Goal: Manage account settings

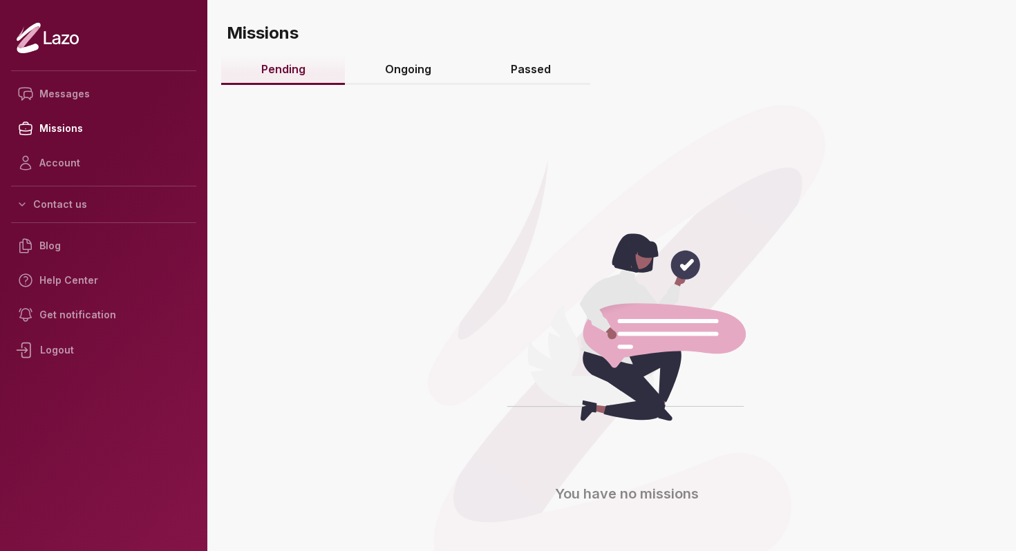
click at [383, 72] on link "Ongoing" at bounding box center [408, 70] width 126 height 30
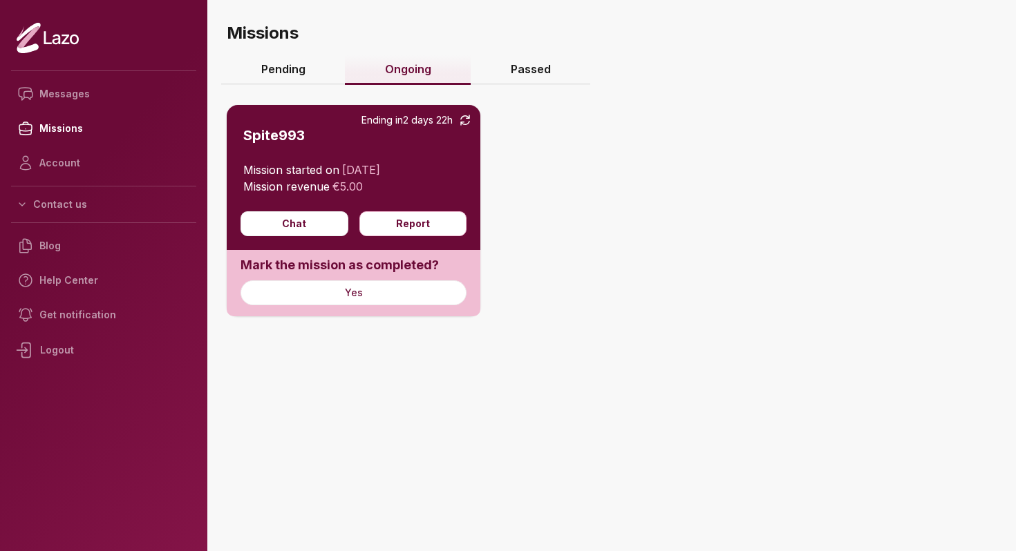
click at [307, 61] on link "Pending" at bounding box center [283, 70] width 124 height 30
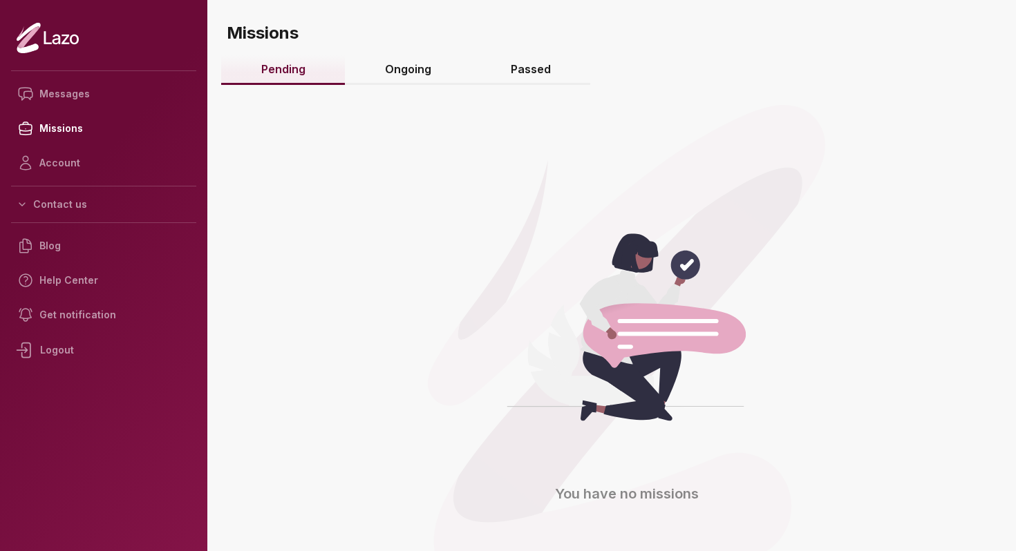
click at [408, 51] on h3 "Missions" at bounding box center [618, 27] width 795 height 55
click at [406, 61] on link "Ongoing" at bounding box center [408, 70] width 126 height 30
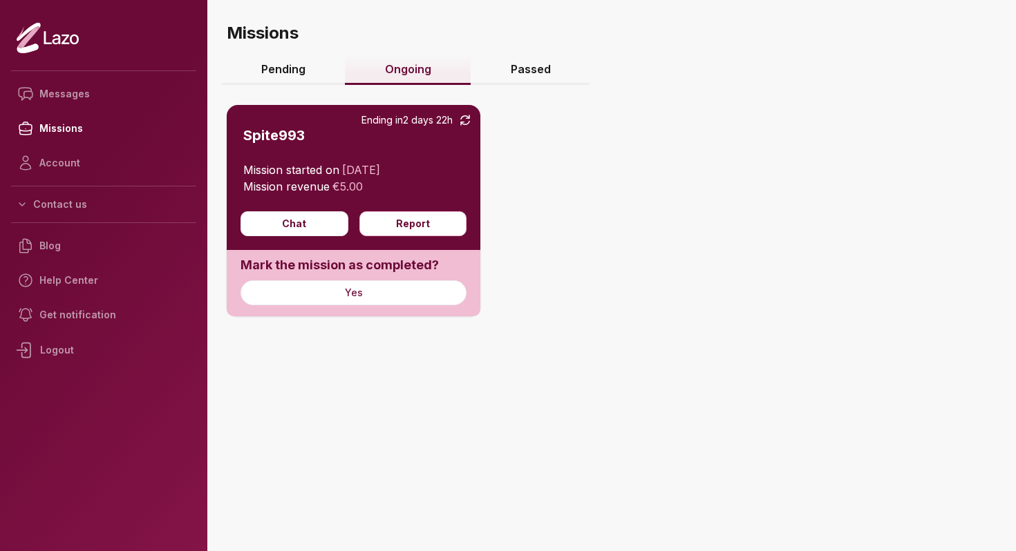
click at [310, 84] on link "Pending" at bounding box center [283, 70] width 124 height 30
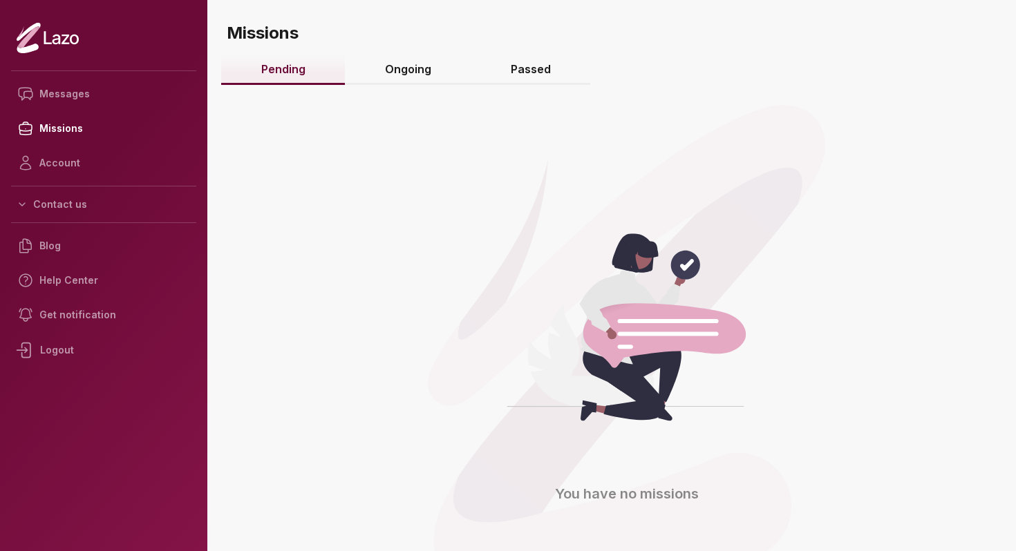
click at [401, 64] on link "Ongoing" at bounding box center [408, 70] width 126 height 30
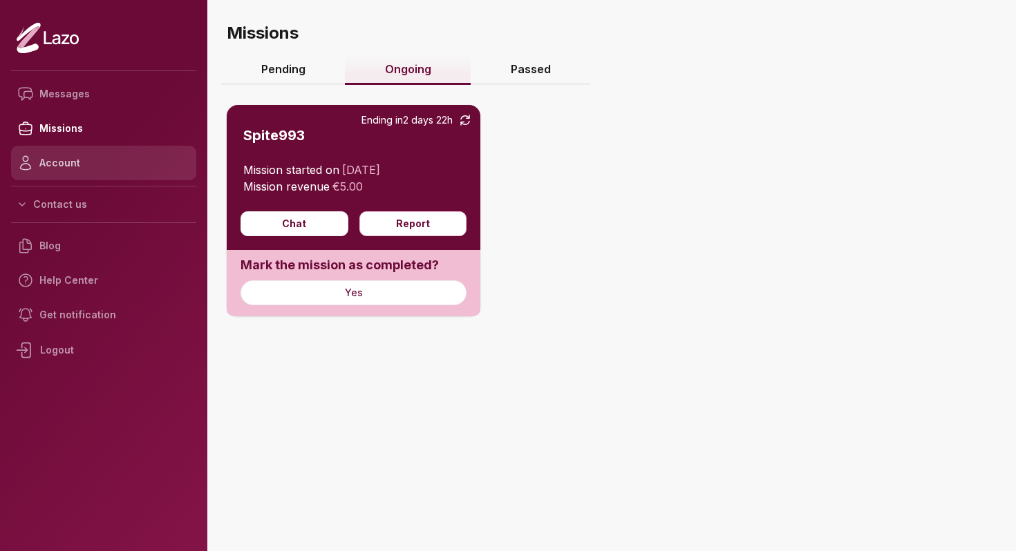
click at [140, 158] on link "Account" at bounding box center [103, 163] width 185 height 35
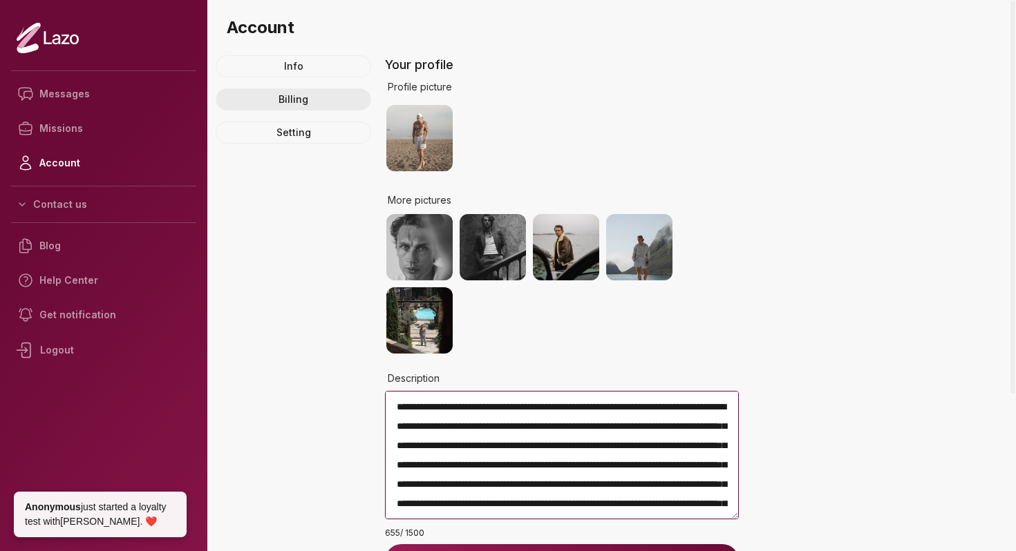
click at [305, 100] on link "Billing" at bounding box center [293, 99] width 155 height 22
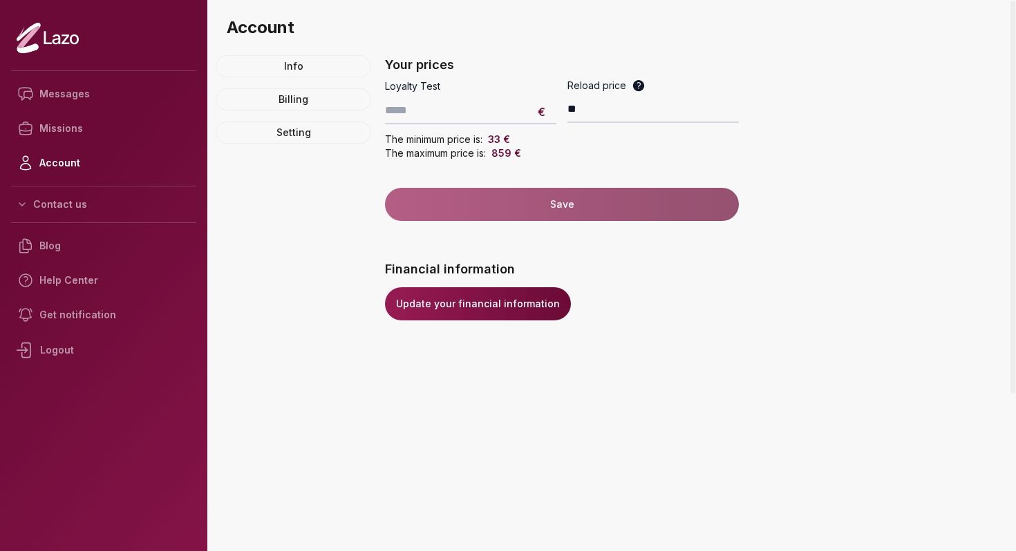
click at [491, 295] on link "Update your financial information" at bounding box center [478, 303] width 186 height 33
click at [83, 352] on div "Logout" at bounding box center [103, 350] width 185 height 36
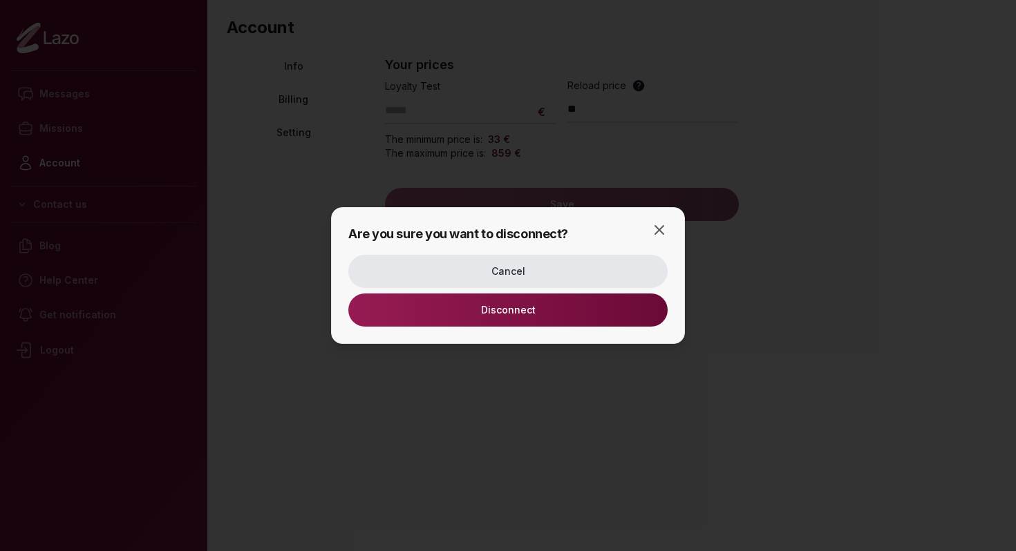
click at [532, 312] on button "Disconnect" at bounding box center [507, 310] width 319 height 33
